Goal: Transaction & Acquisition: Purchase product/service

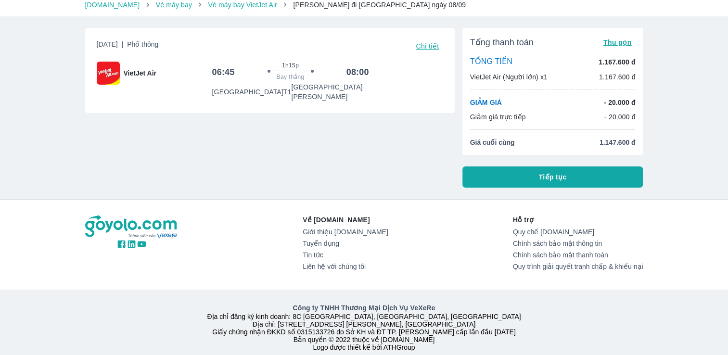
scroll to position [52, 0]
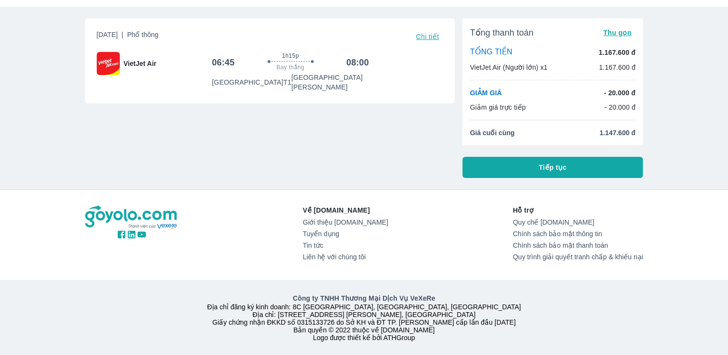
click at [589, 162] on button "Tiếp tục" at bounding box center [552, 167] width 181 height 21
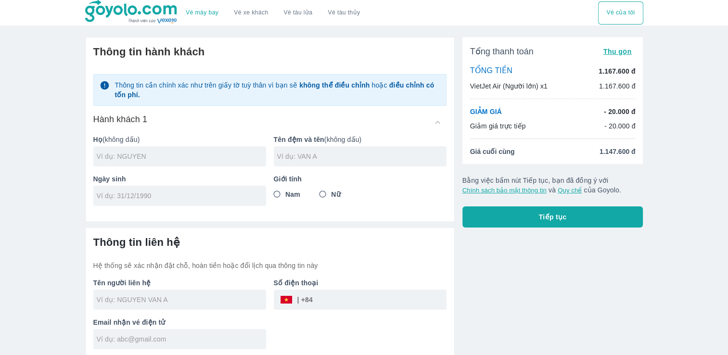
click at [138, 157] on input "text" at bounding box center [181, 157] width 169 height 10
type input "[PERSON_NAME]"
click at [320, 160] on input "text" at bounding box center [361, 157] width 169 height 10
type input "PHU QUANG"
click at [171, 201] on div at bounding box center [179, 196] width 173 height 20
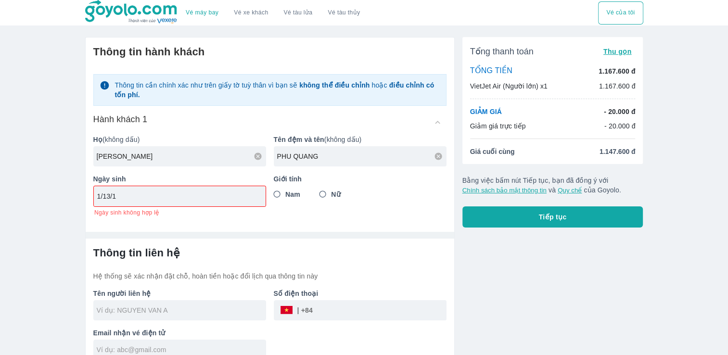
click at [171, 200] on div "1/13/1" at bounding box center [180, 196] width 172 height 20
type input "1"
click at [172, 199] on input "1/10/3" at bounding box center [176, 196] width 159 height 10
click at [171, 199] on input "16/" at bounding box center [176, 196] width 159 height 10
click at [171, 199] on input "16/03/" at bounding box center [176, 196] width 159 height 10
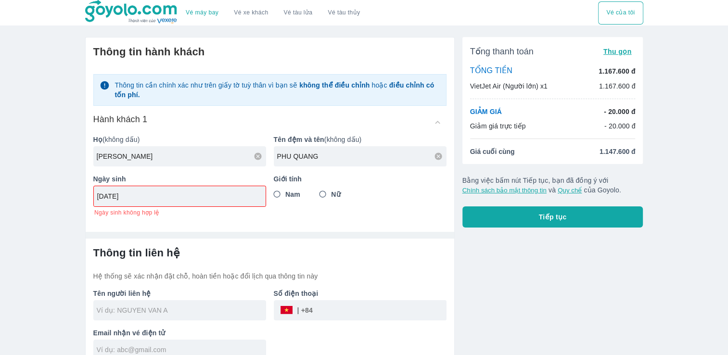
type input "[DATE]"
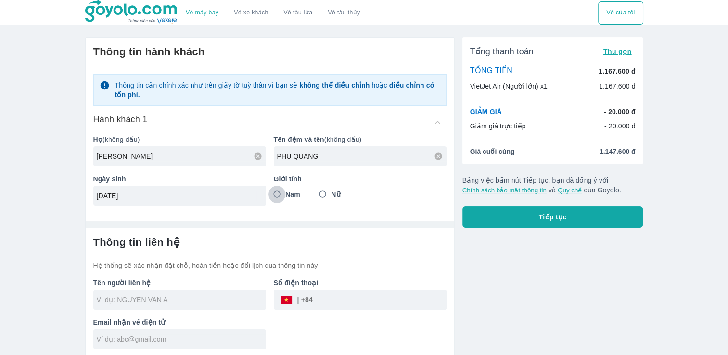
click at [278, 195] on input "Nam" at bounding box center [276, 194] width 17 height 17
radio input "true"
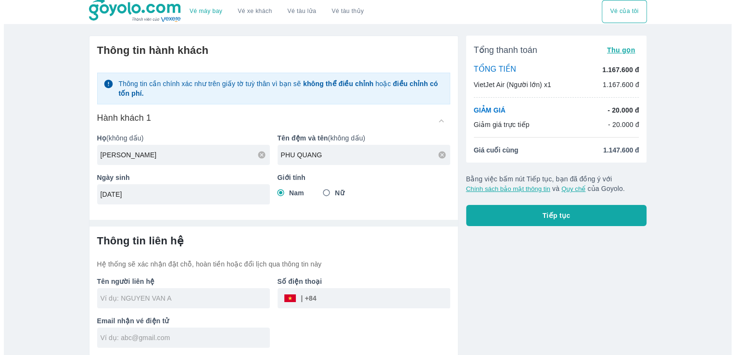
scroll to position [2, 0]
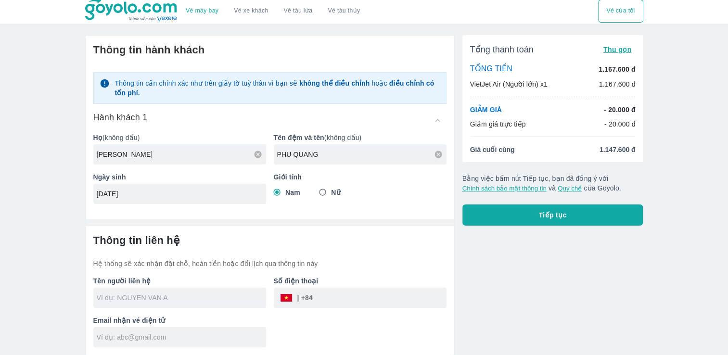
click at [167, 297] on input "text" at bounding box center [181, 298] width 169 height 10
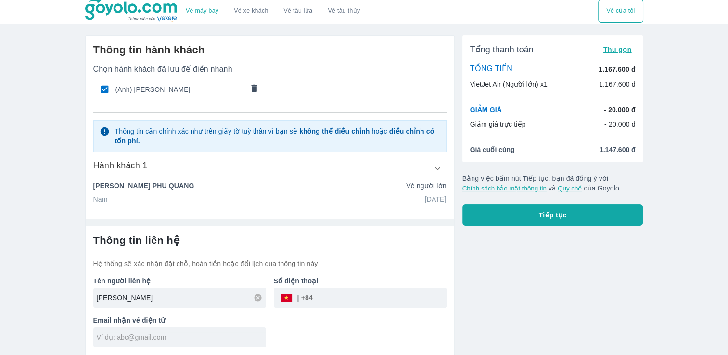
type input "[PERSON_NAME]"
click at [362, 299] on input "tel" at bounding box center [380, 297] width 134 height 23
type input "0909448709"
click at [172, 333] on input "text" at bounding box center [181, 337] width 169 height 10
type input "P"
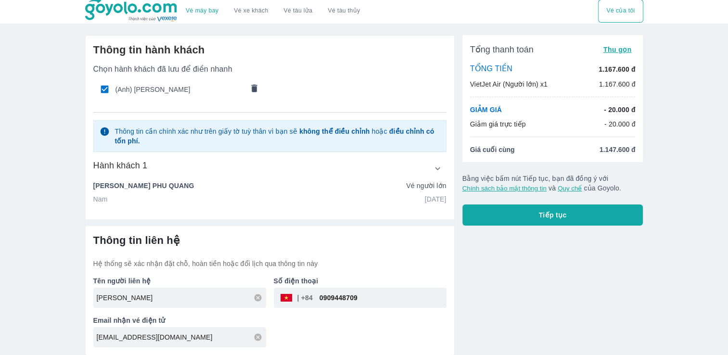
type input "[EMAIL_ADDRESS][DOMAIN_NAME]"
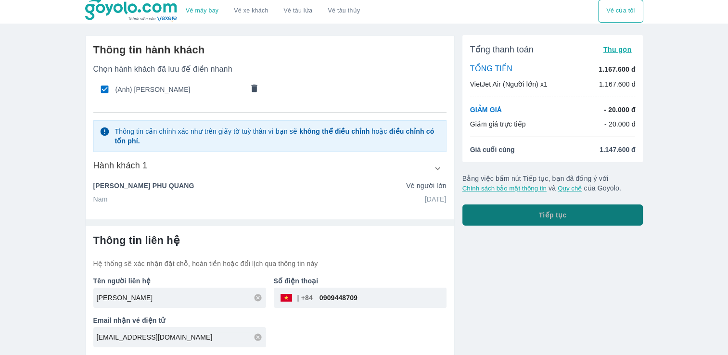
click at [585, 221] on button "Tiếp tục" at bounding box center [552, 214] width 181 height 21
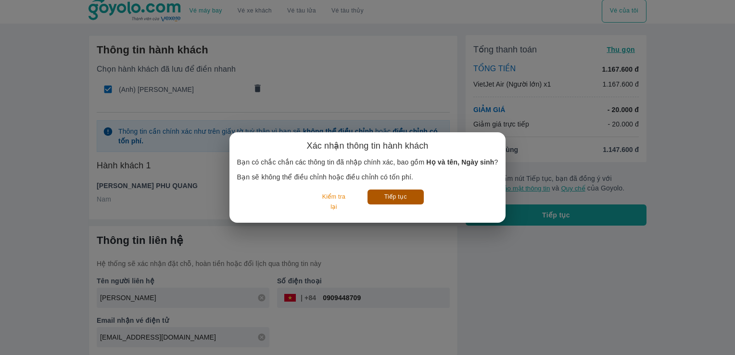
click at [408, 201] on button "Tiếp tục" at bounding box center [395, 196] width 56 height 15
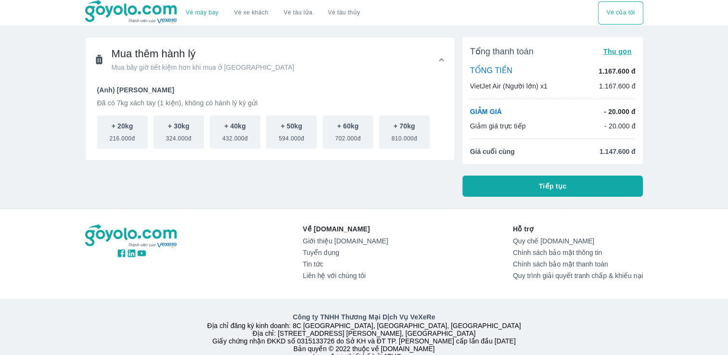
click at [552, 185] on span "Tiếp tục" at bounding box center [553, 186] width 28 height 10
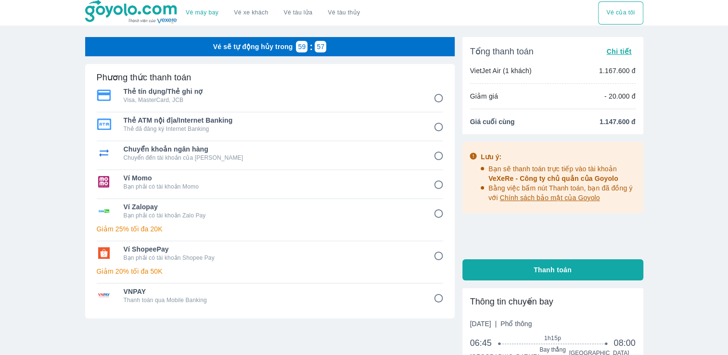
click at [440, 157] on input "3" at bounding box center [438, 156] width 19 height 19
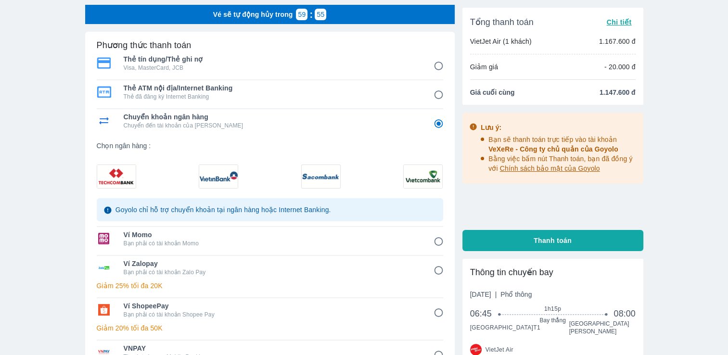
scroll to position [96, 0]
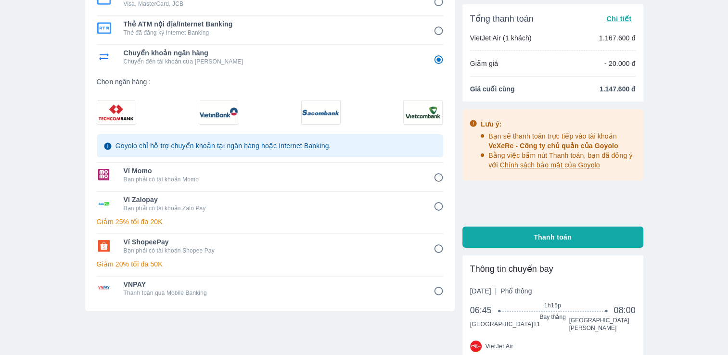
click at [123, 111] on img at bounding box center [116, 112] width 38 height 23
radio input "true"
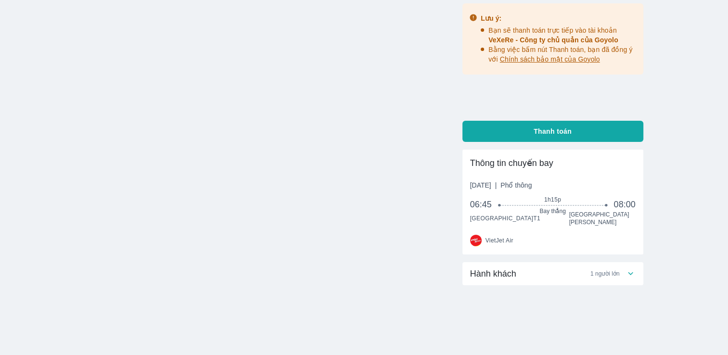
scroll to position [144, 0]
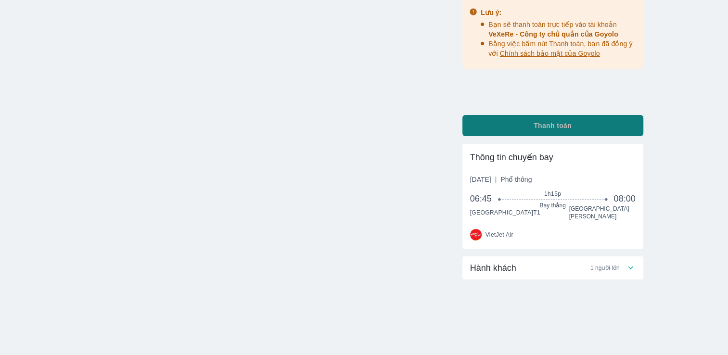
click at [535, 128] on span "Thanh toán" at bounding box center [552, 126] width 38 height 10
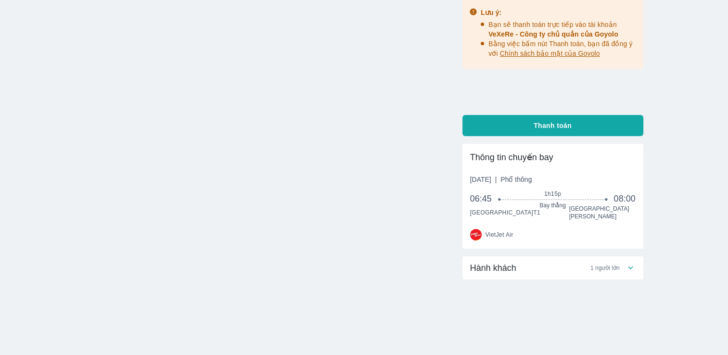
radio input "false"
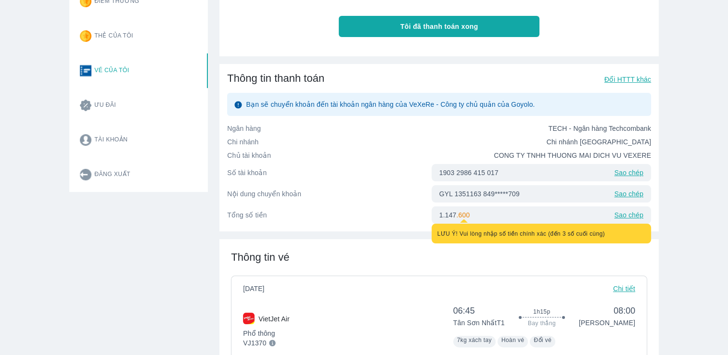
scroll to position [144, 0]
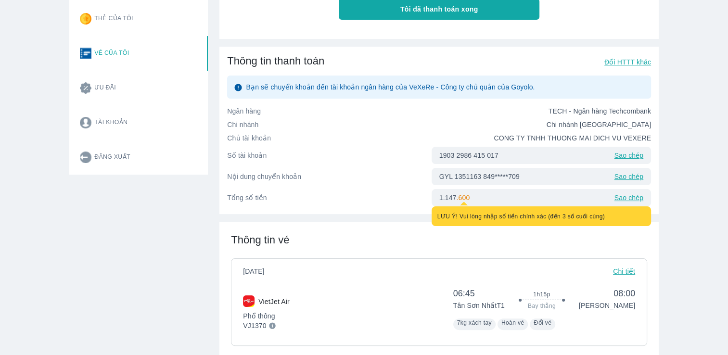
click at [626, 177] on p "Sao chép" at bounding box center [628, 177] width 29 height 10
click at [405, 223] on div "Thông tin vé Thứ 2, 08/09/2025 Chi tiết VietJet Air Phổ thông VJ1370 06:45 Tân …" at bounding box center [438, 290] width 439 height 136
drag, startPoint x: 524, startPoint y: 181, endPoint x: 481, endPoint y: 179, distance: 42.8
click at [524, 180] on div "GYL 1351163 849*****709 Sao chép" at bounding box center [540, 176] width 219 height 17
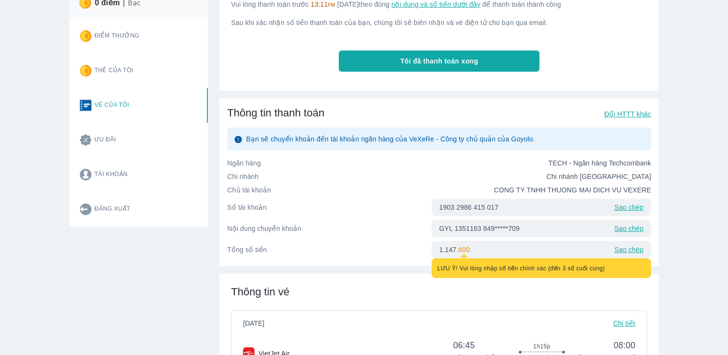
scroll to position [48, 0]
